Goal: Check status: Check status

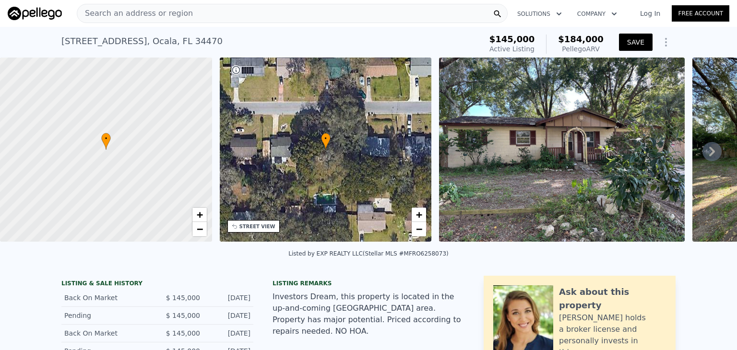
click at [643, 40] on button "SAVE" at bounding box center [636, 42] width 34 height 17
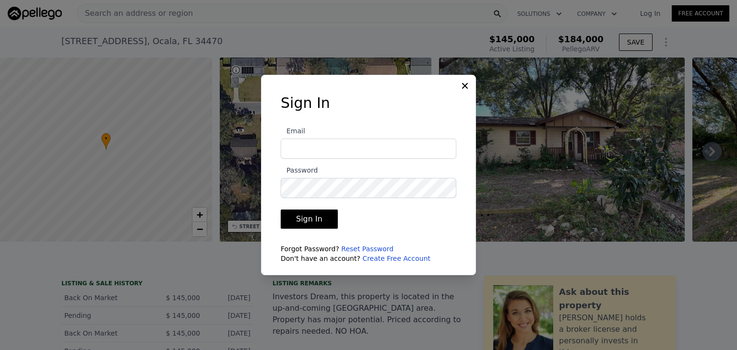
click at [393, 145] on input "Email" at bounding box center [369, 149] width 176 height 20
type input "ceciliacordero@yahoo.com"
click at [465, 87] on icon at bounding box center [465, 86] width 6 height 6
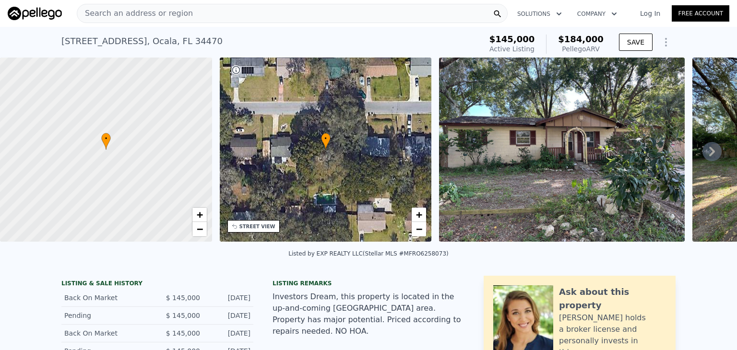
click at [709, 156] on icon at bounding box center [712, 152] width 6 height 10
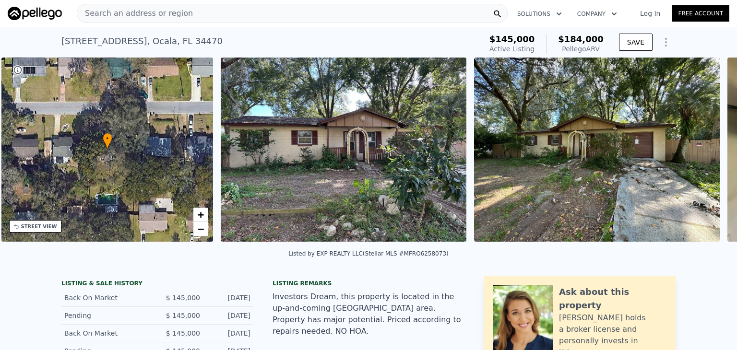
scroll to position [0, 223]
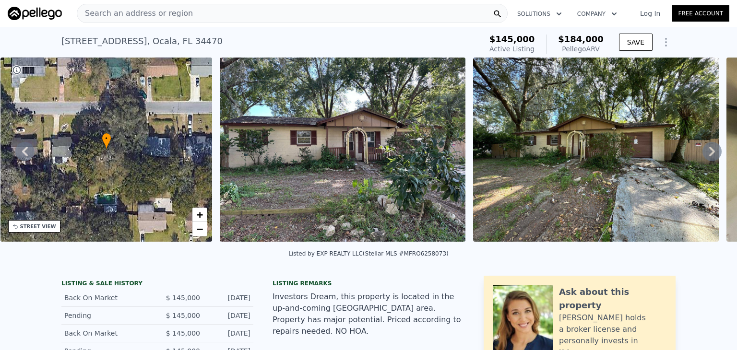
click at [709, 156] on icon at bounding box center [712, 152] width 6 height 10
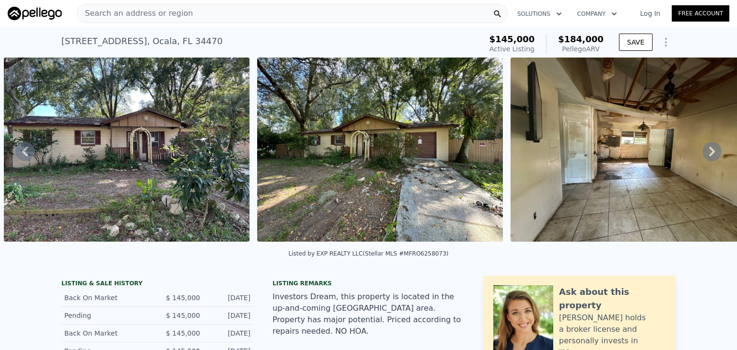
click at [709, 156] on icon at bounding box center [712, 152] width 6 height 10
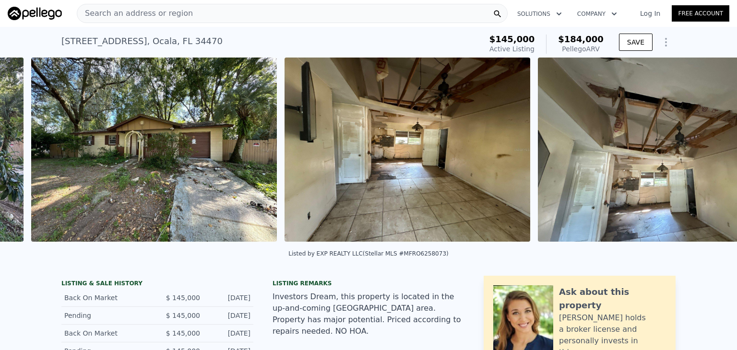
scroll to position [0, 692]
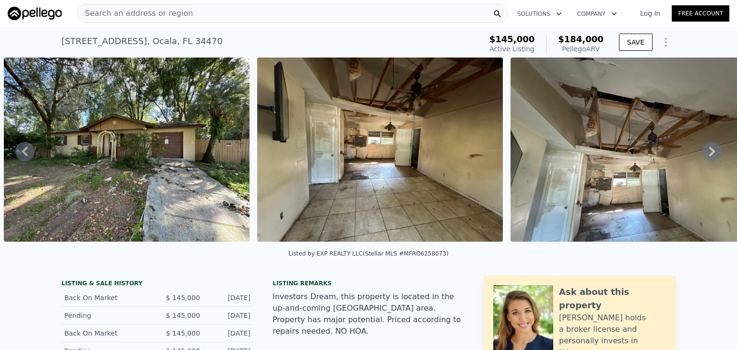
click at [709, 156] on icon at bounding box center [712, 152] width 6 height 10
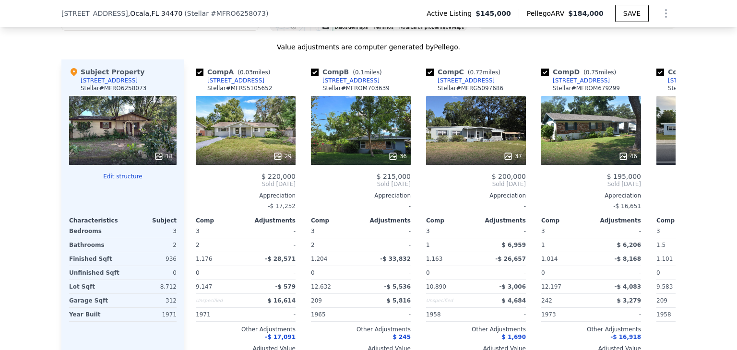
scroll to position [920, 0]
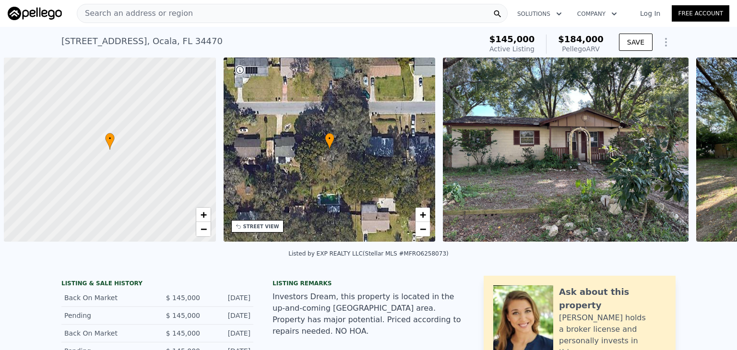
scroll to position [0, 4]
